Goal: Find specific page/section: Find specific page/section

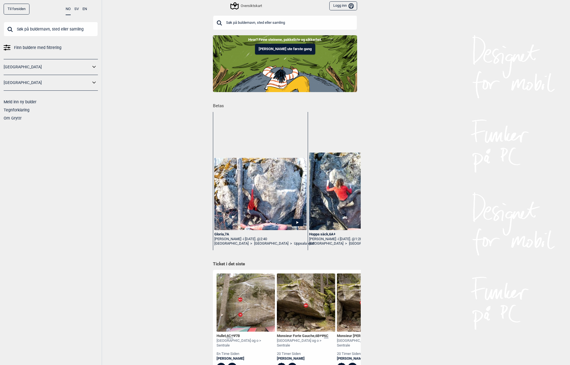
click at [48, 30] on input "text" at bounding box center [51, 29] width 94 height 15
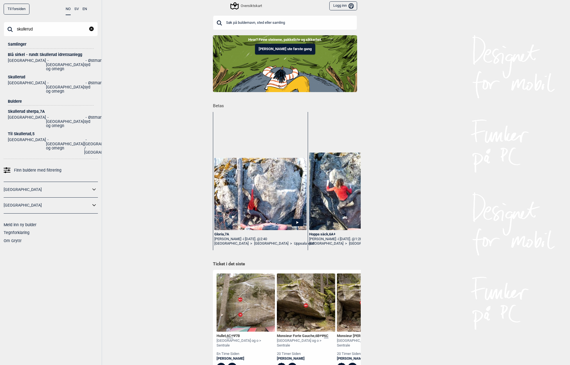
type input "skullerud"
click at [38, 186] on link "[GEOGRAPHIC_DATA]" at bounding box center [47, 190] width 87 height 8
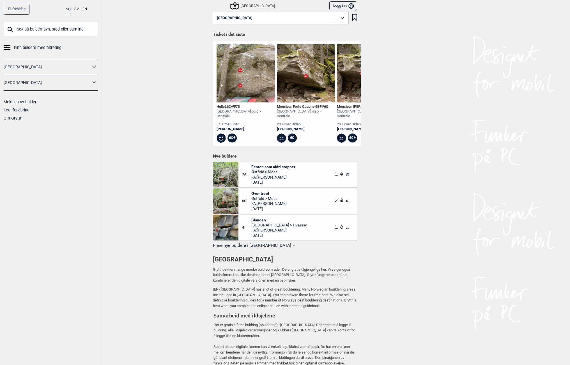
click at [40, 65] on link "[GEOGRAPHIC_DATA]" at bounding box center [47, 67] width 87 height 8
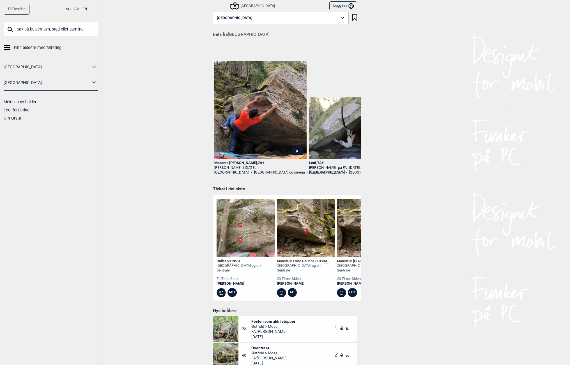
click at [96, 67] on icon at bounding box center [94, 67] width 7 height 8
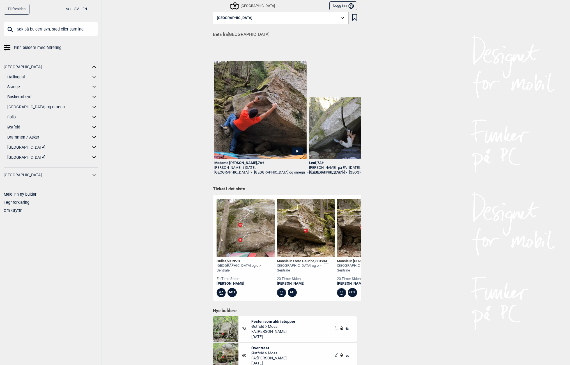
click at [95, 107] on icon at bounding box center [93, 107] width 3 height 2
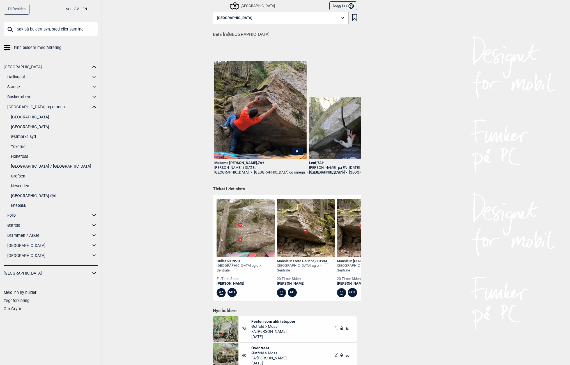
click at [31, 136] on link "Østmarka syd" at bounding box center [54, 137] width 87 height 8
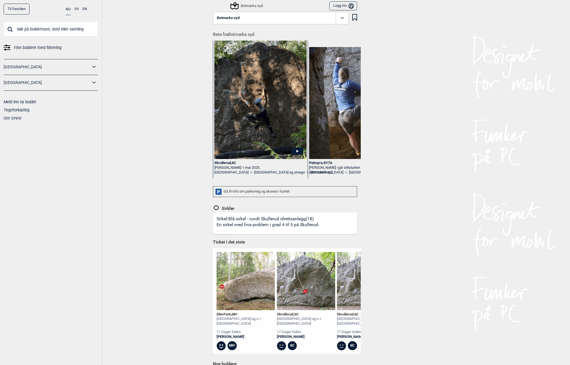
click at [252, 4] on div "Østmarka syd" at bounding box center [247, 6] width 32 height 7
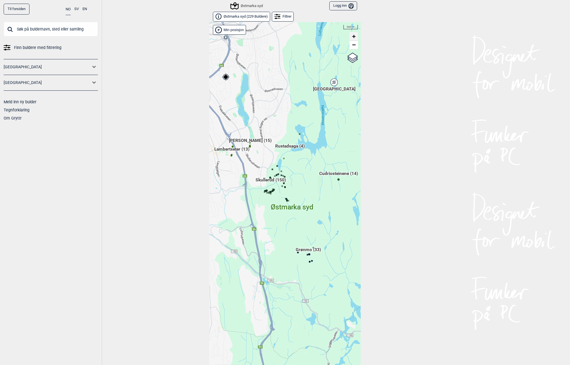
click at [352, 39] on span "+" at bounding box center [354, 36] width 4 height 7
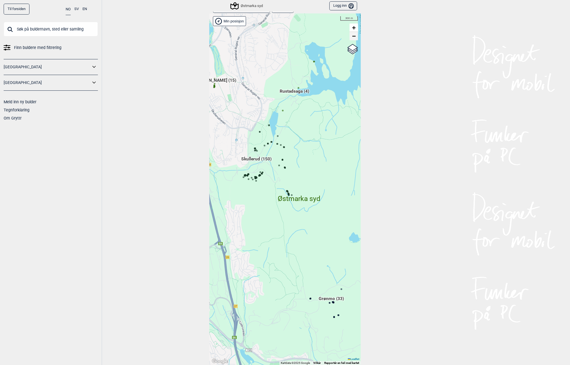
click at [352, 39] on span "−" at bounding box center [354, 36] width 4 height 7
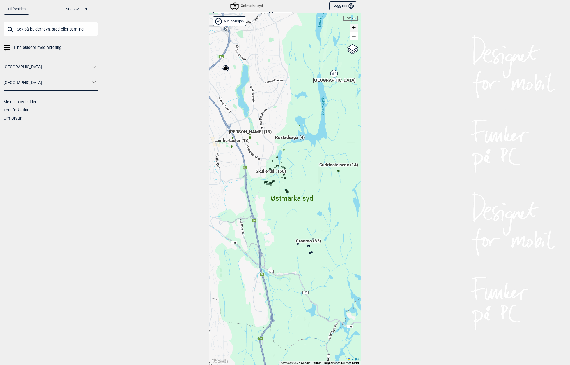
click at [352, 29] on span "+" at bounding box center [354, 27] width 4 height 7
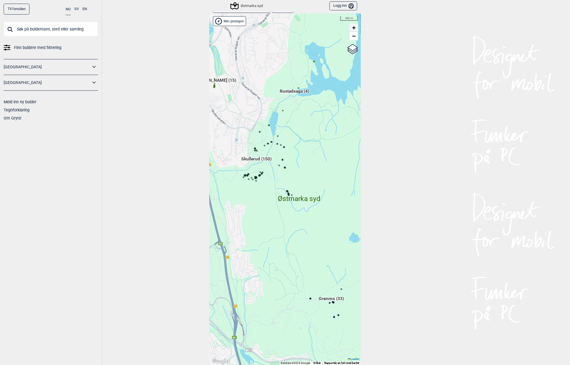
click at [352, 26] on span "+" at bounding box center [354, 27] width 4 height 7
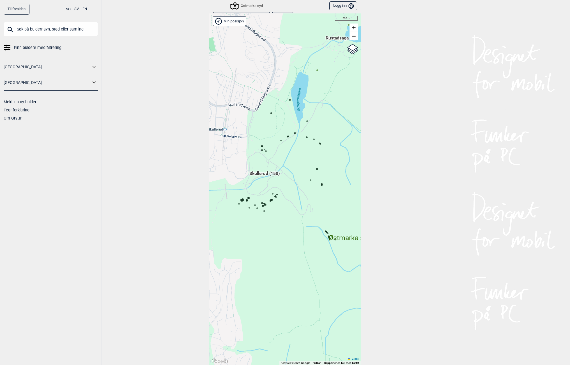
drag, startPoint x: 250, startPoint y: 132, endPoint x: 284, endPoint y: 170, distance: 51.6
click at [284, 170] on div "Hallingdal Gol Ål Stange Kolomoen [GEOGRAPHIC_DATA] [GEOGRAPHIC_DATA][PERSON_NA…" at bounding box center [284, 189] width 151 height 352
click at [352, 26] on span "+" at bounding box center [354, 27] width 4 height 7
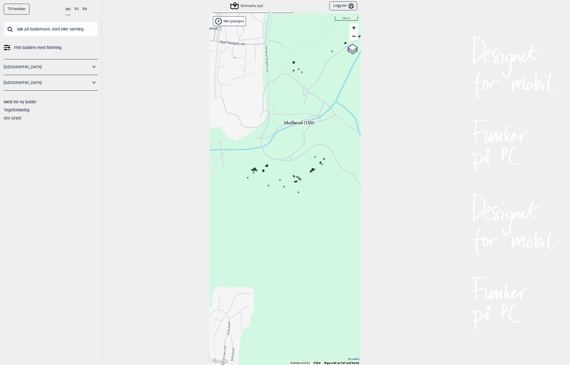
drag, startPoint x: 253, startPoint y: 173, endPoint x: 310, endPoint y: 131, distance: 70.5
click at [310, 131] on div "Hallingdal Gol Ål Stange Kolomoen [GEOGRAPHIC_DATA] [GEOGRAPHIC_DATA][PERSON_NA…" at bounding box center [284, 189] width 151 height 352
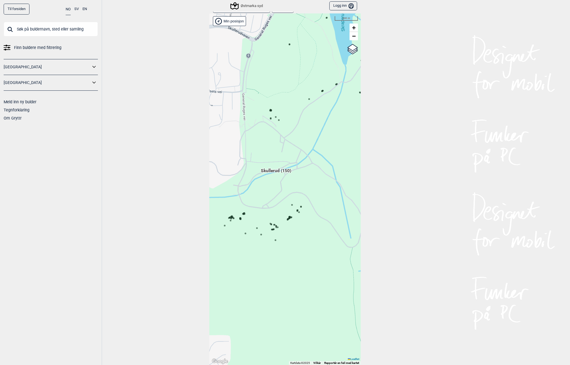
drag, startPoint x: 260, startPoint y: 123, endPoint x: 228, endPoint y: 164, distance: 52.0
click at [228, 164] on div "Hallingdal Gol Ål Stange Kolomoen [GEOGRAPHIC_DATA] [GEOGRAPHIC_DATA][PERSON_NA…" at bounding box center [284, 189] width 151 height 352
click at [228, 217] on icon at bounding box center [229, 218] width 3 height 3
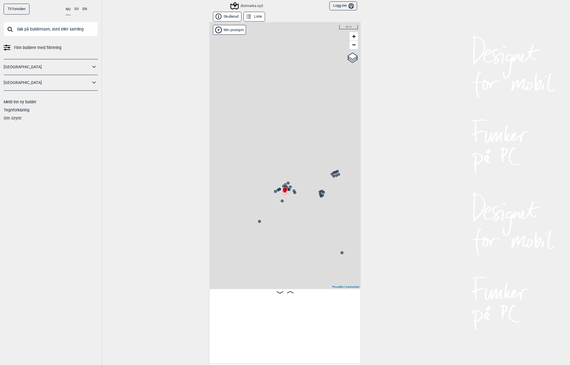
scroll to position [0, 6631]
